Goal: Task Accomplishment & Management: Complete application form

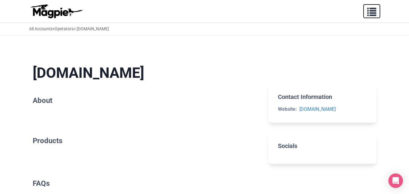
click at [370, 13] on span "button" at bounding box center [371, 10] width 9 height 9
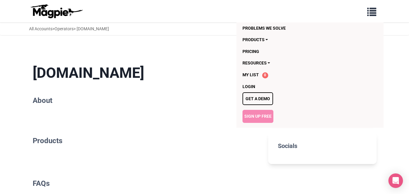
click at [266, 116] on link "Sign Up Free" at bounding box center [257, 116] width 31 height 13
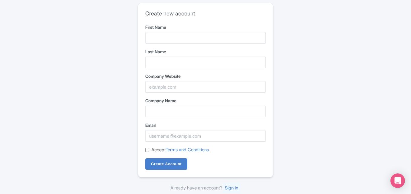
click at [157, 45] on form "First Name Last Name Company Website Company Name Email Accept Terms and Condit…" at bounding box center [205, 97] width 120 height 146
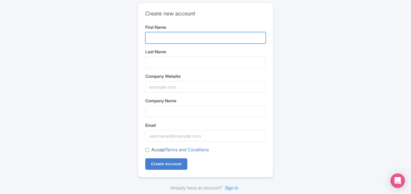
click at [163, 39] on input "First Name" at bounding box center [205, 37] width 120 height 11
type input "shahid"
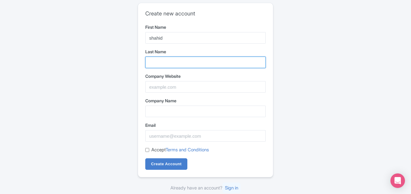
drag, startPoint x: 161, startPoint y: 62, endPoint x: 167, endPoint y: 63, distance: 5.9
click at [161, 62] on input "Last Name" at bounding box center [205, 62] width 120 height 11
type input "maheran"
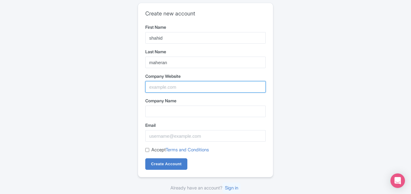
click at [179, 84] on input "Company Website" at bounding box center [205, 86] width 120 height 11
click at [165, 88] on input "Company Website" at bounding box center [205, 86] width 120 height 11
paste input "https://www.titlyy.com/the-golden-triangle-luxury-tour"
type input "https://www.titlyy.com/the-golden-triangle-luxury-tour"
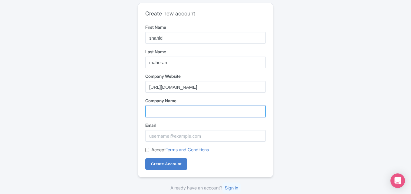
click at [156, 110] on input "Company Name" at bounding box center [205, 111] width 120 height 11
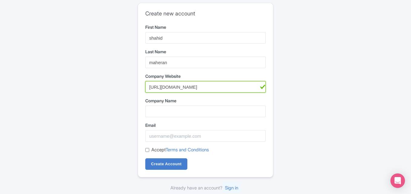
drag, startPoint x: 182, startPoint y: 87, endPoint x: 96, endPoint y: 88, distance: 85.6
click at [97, 88] on div "Create new account First Name shahid Last Name maheran Company Website https://…" at bounding box center [205, 97] width 387 height 194
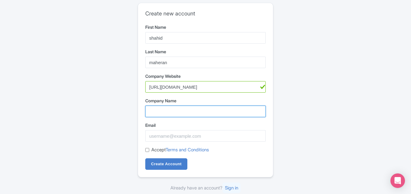
click at [167, 117] on input "Company Name" at bounding box center [205, 111] width 120 height 11
paste input "[URL]"
type input "[URL]"
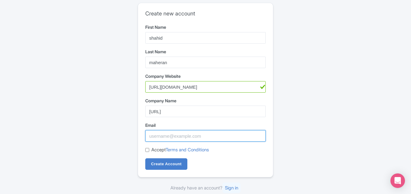
click at [165, 136] on input "Email" at bounding box center [205, 135] width 120 height 11
paste input "tourmanagment12@gmail.com"
type input "tourmanagment12@gmail.com"
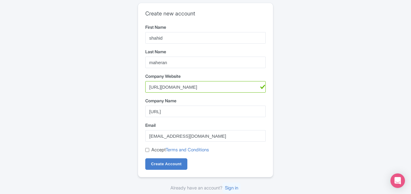
click at [145, 151] on div "Create new account First Name shahid Last Name maheran Company Website https://…" at bounding box center [205, 90] width 135 height 174
click at [148, 151] on input "Accept Terms and Conditions" at bounding box center [147, 150] width 4 height 4
checkbox input "true"
click at [169, 166] on input "Create Account" at bounding box center [166, 163] width 42 height 11
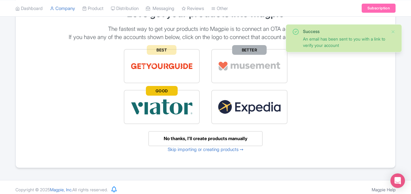
scroll to position [68, 0]
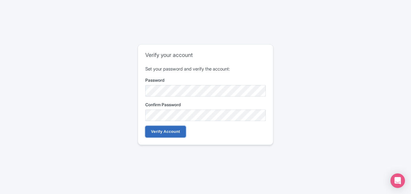
click at [160, 130] on input "Verify Account" at bounding box center [165, 131] width 41 height 11
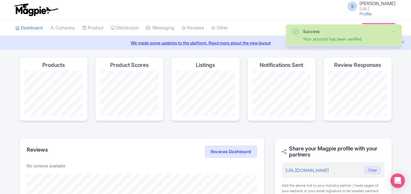
click at [376, 8] on small "[URL]" at bounding box center [377, 9] width 36 height 4
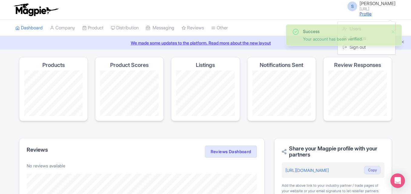
click at [366, 13] on link "Profile" at bounding box center [365, 13] width 12 height 5
